Goal: Go to known website: Access a specific website the user already knows

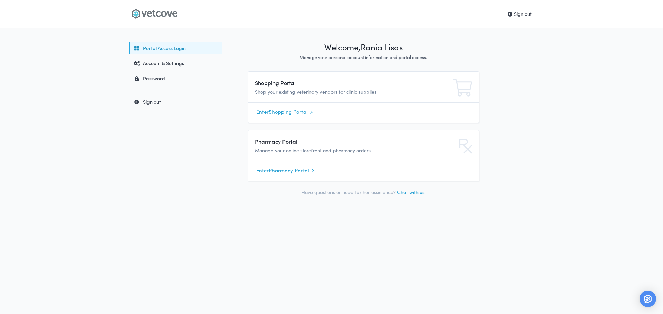
click at [279, 112] on link "Enter Shopping Portal" at bounding box center [363, 112] width 214 height 10
click at [293, 168] on link "Enter Pharmacy Portal" at bounding box center [363, 170] width 214 height 10
click at [282, 171] on link "Enter Pharmacy Portal" at bounding box center [363, 170] width 214 height 10
click at [305, 167] on link "Enter Pharmacy Portal" at bounding box center [363, 170] width 214 height 10
